Goal: Entertainment & Leisure: Consume media (video, audio)

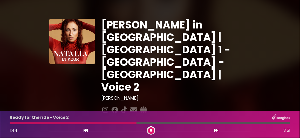
click at [151, 129] on button at bounding box center [151, 131] width 6 height 6
click at [113, 123] on div at bounding box center [73, 123] width 127 height 2
click at [151, 131] on icon at bounding box center [151, 130] width 2 height 3
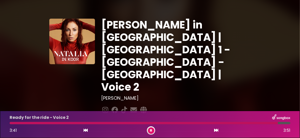
click at [152, 131] on button at bounding box center [151, 131] width 6 height 6
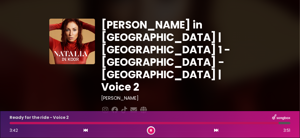
click at [152, 132] on button at bounding box center [151, 131] width 6 height 6
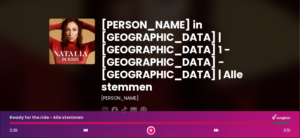
click at [152, 130] on icon at bounding box center [151, 130] width 2 height 3
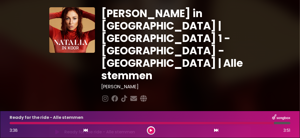
scroll to position [26, 0]
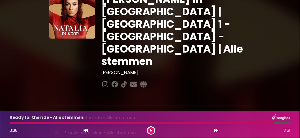
click at [59, 130] on icon at bounding box center [57, 133] width 4 height 5
click at [56, 116] on icon at bounding box center [57, 118] width 4 height 5
click at [152, 130] on icon at bounding box center [151, 131] width 3 height 2
click at [56, 130] on icon at bounding box center [57, 133] width 6 height 5
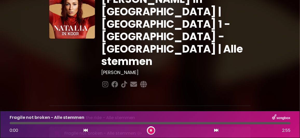
click at [57, 116] on icon at bounding box center [57, 118] width 4 height 5
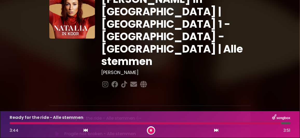
click at [149, 130] on button at bounding box center [151, 131] width 6 height 6
